Goal: Navigation & Orientation: Find specific page/section

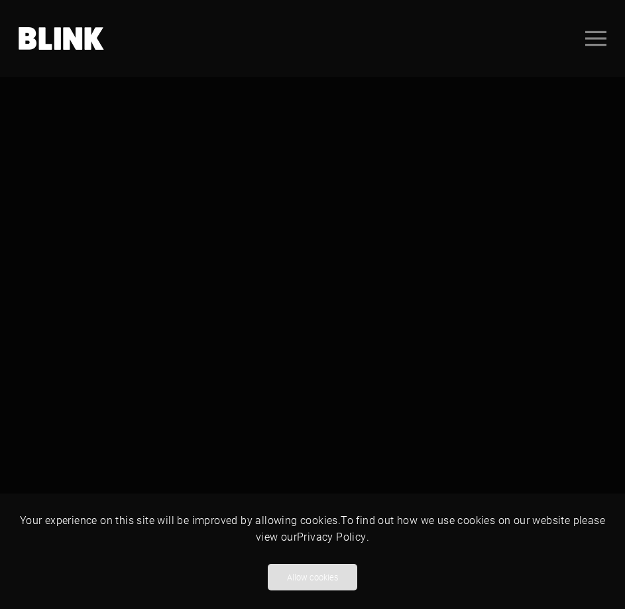
click at [326, 569] on button "Allow cookies" at bounding box center [313, 577] width 90 height 27
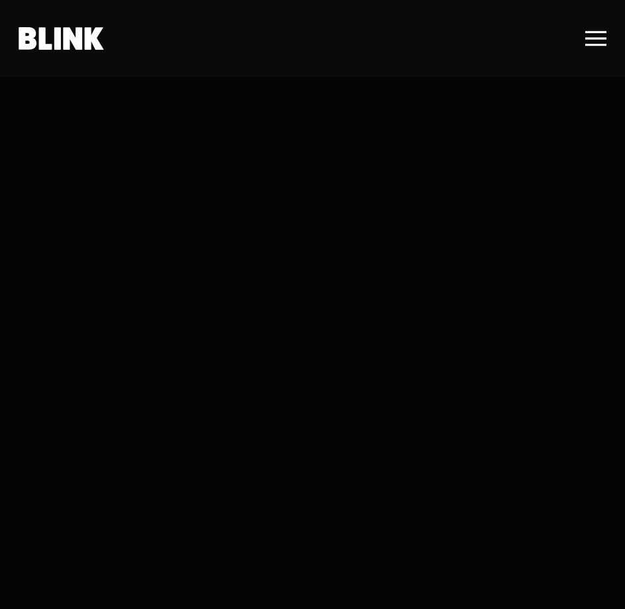
click at [587, 34] on icon ".uk-navbar-toggle-icon svg>[class*="line-"]{transition:0.2s ease-in-out;transit…" at bounding box center [595, 38] width 21 height 21
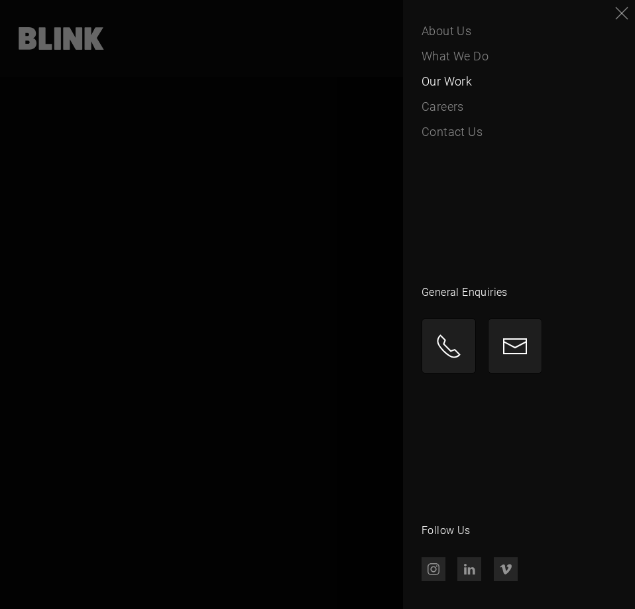
click at [457, 81] on span "Our Work" at bounding box center [447, 81] width 50 height 19
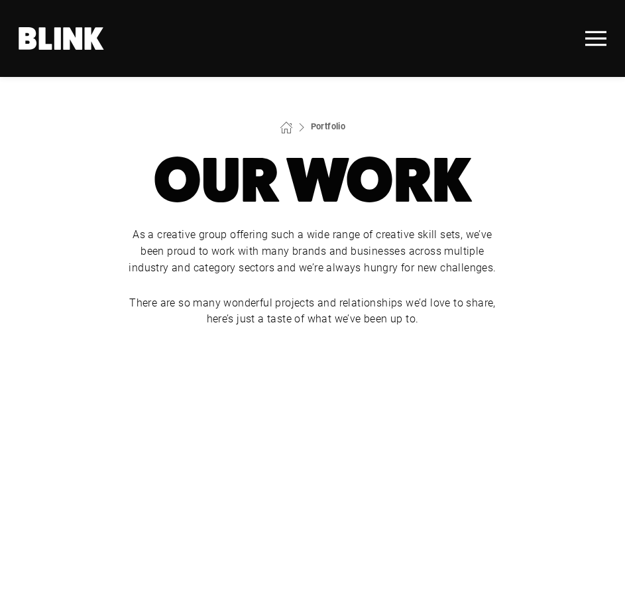
click at [593, 48] on icon ".uk-navbar-toggle-icon svg>[class*="line-"]{transition:0.2s ease-in-out;transit…" at bounding box center [595, 38] width 21 height 21
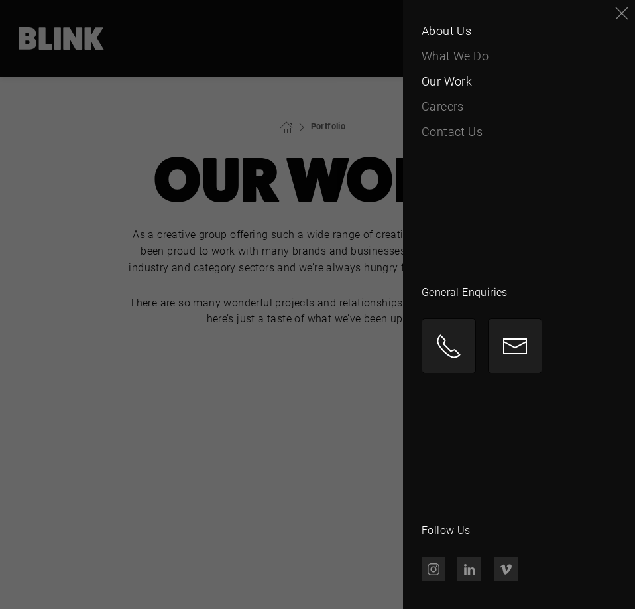
click at [451, 25] on span "About Us" at bounding box center [447, 31] width 50 height 19
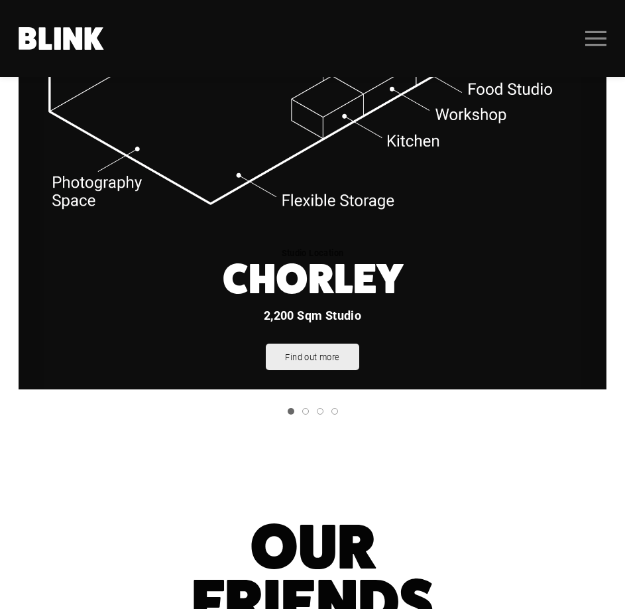
scroll to position [1856, 0]
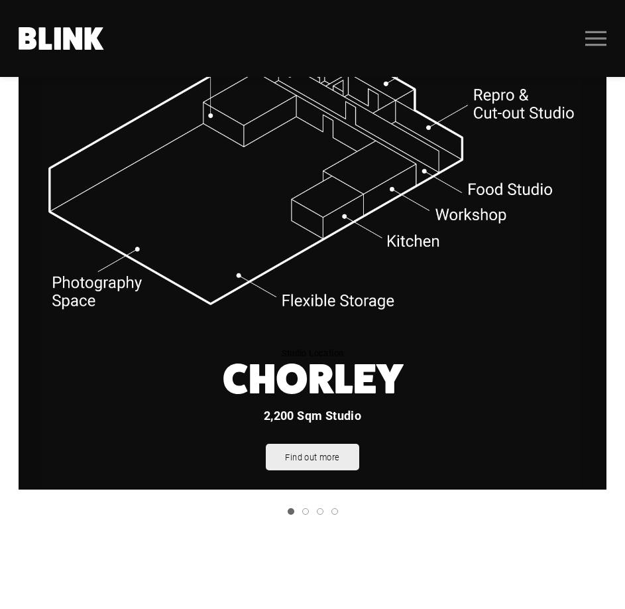
click at [0, 0] on icon "Next slide" at bounding box center [0, 0] width 0 height 0
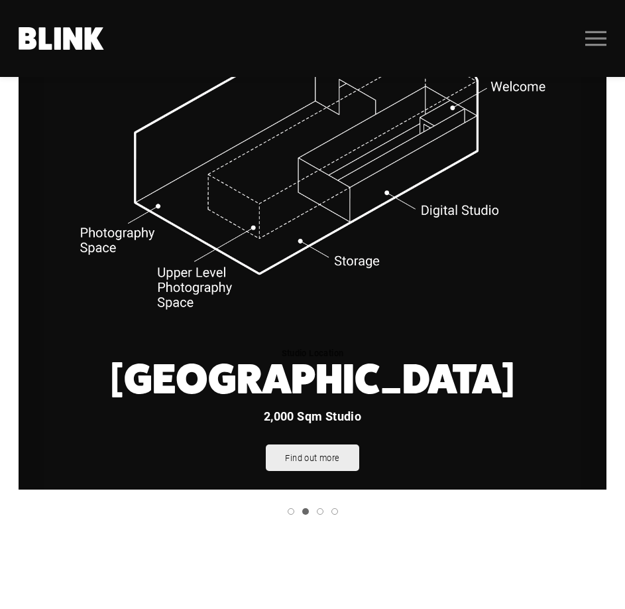
click at [0, 0] on icon "Next slide" at bounding box center [0, 0] width 0 height 0
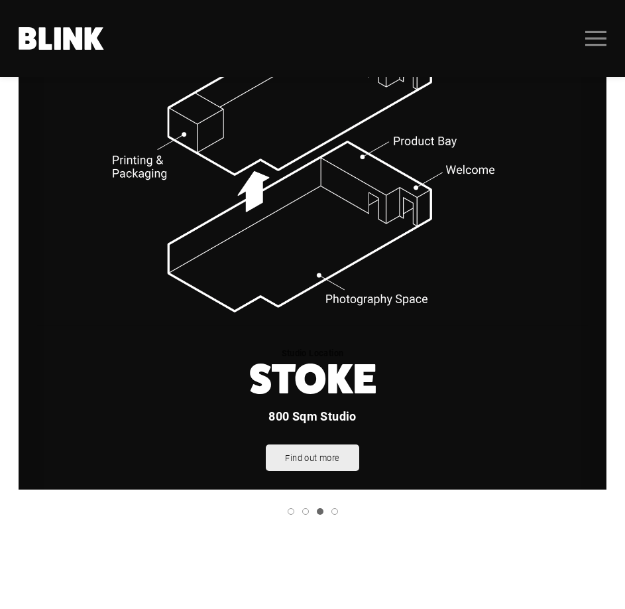
click at [0, 0] on icon "Next slide" at bounding box center [0, 0] width 0 height 0
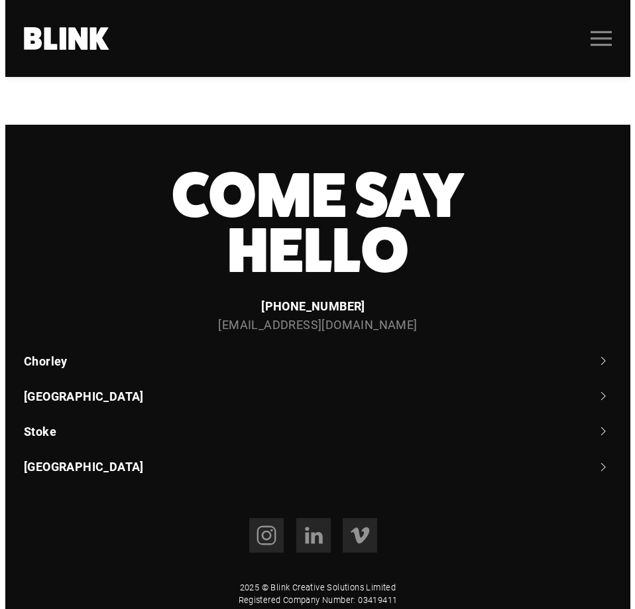
scroll to position [2840, 0]
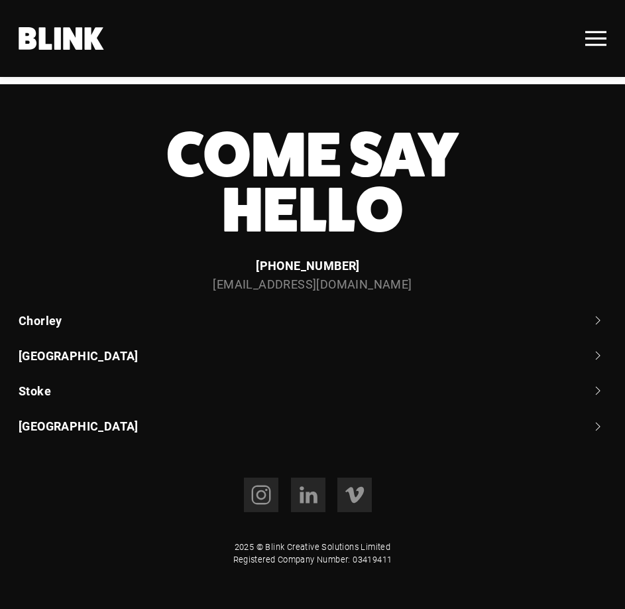
click at [589, 40] on icon ".uk-navbar-toggle-icon svg>[class*="line-"]{transition:0.2s ease-in-out;transit…" at bounding box center [595, 38] width 21 height 21
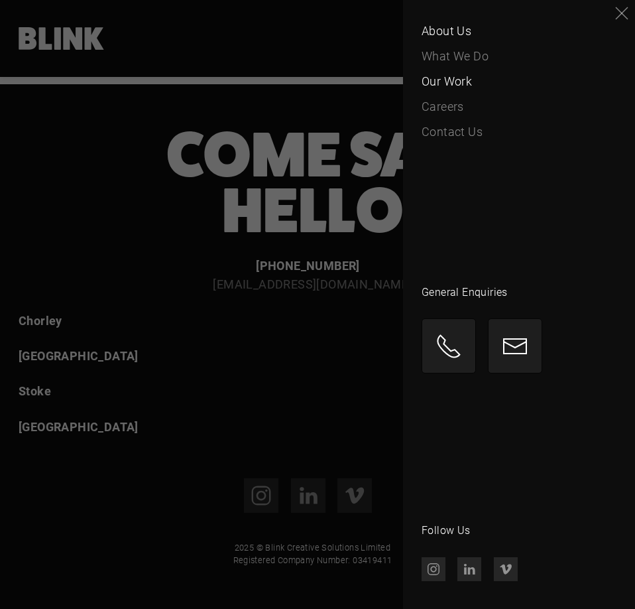
click at [465, 86] on span "Our Work" at bounding box center [447, 81] width 50 height 19
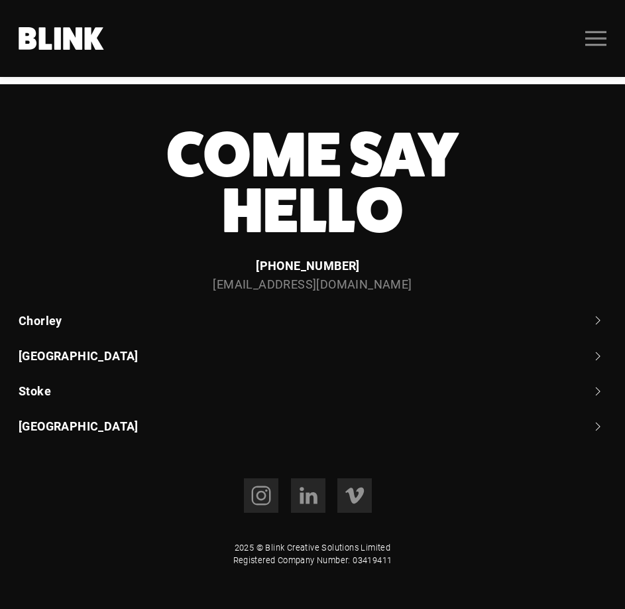
scroll to position [1459, 0]
click at [0, 0] on div "[PERSON_NAME] & Brown" at bounding box center [0, 0] width 0 height 0
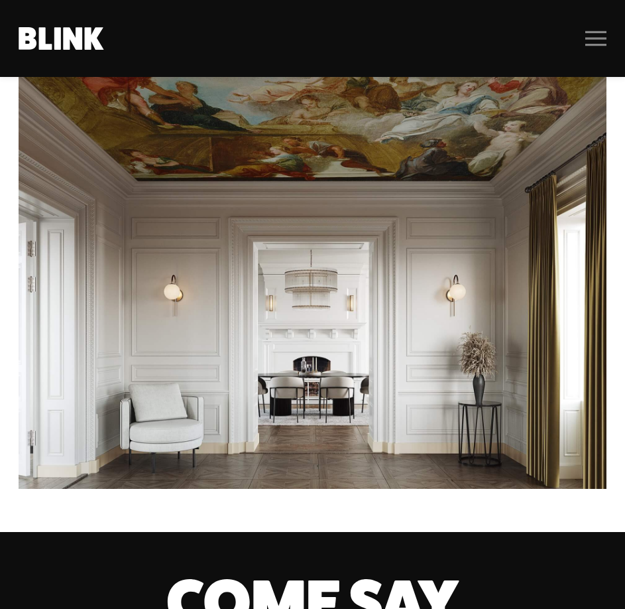
scroll to position [2188, 0]
